Goal: Find specific page/section

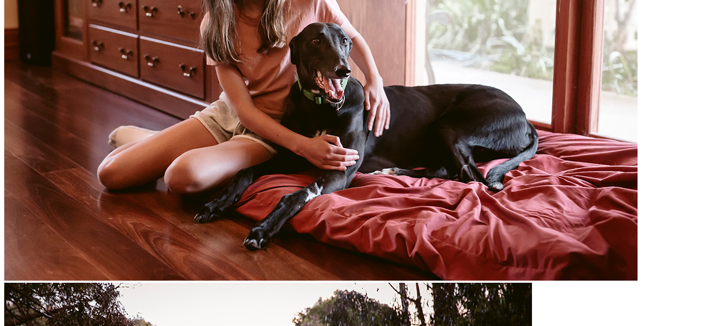
scroll to position [1267, 0]
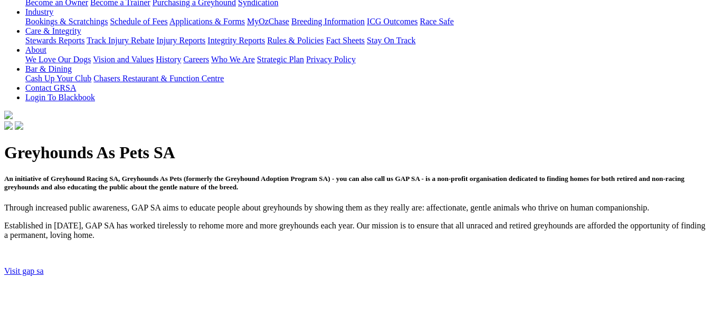
scroll to position [0, 0]
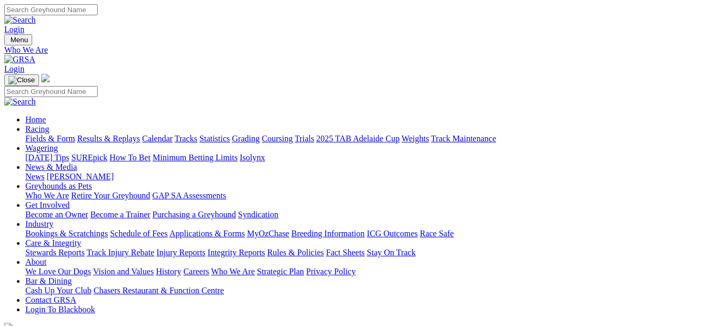
click at [55, 134] on link "Fields & Form" at bounding box center [50, 138] width 50 height 9
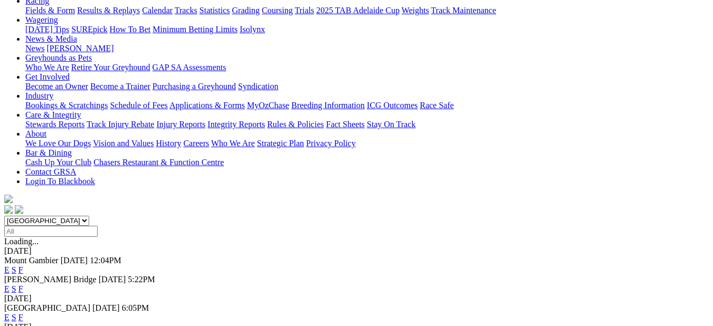
scroll to position [158, 0]
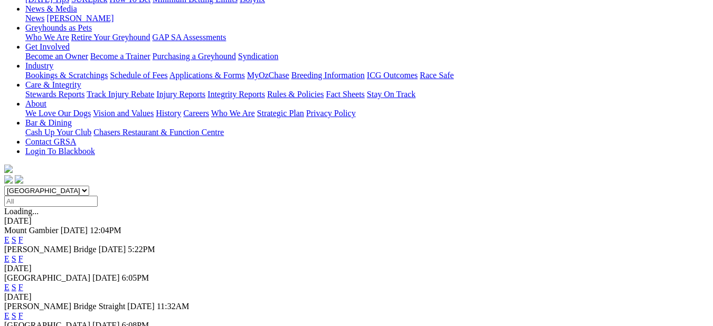
click at [23, 283] on link "F" at bounding box center [20, 287] width 5 height 9
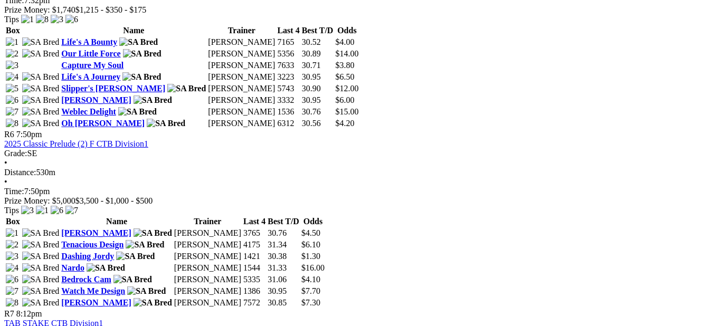
scroll to position [1320, 0]
